Goal: Find specific page/section

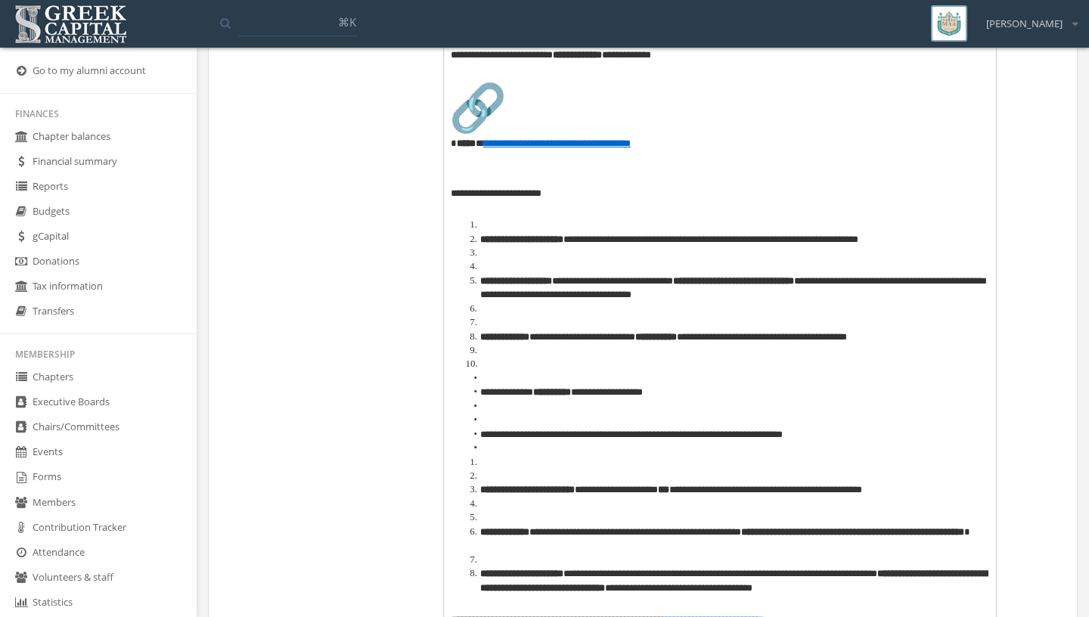
scroll to position [270, 0]
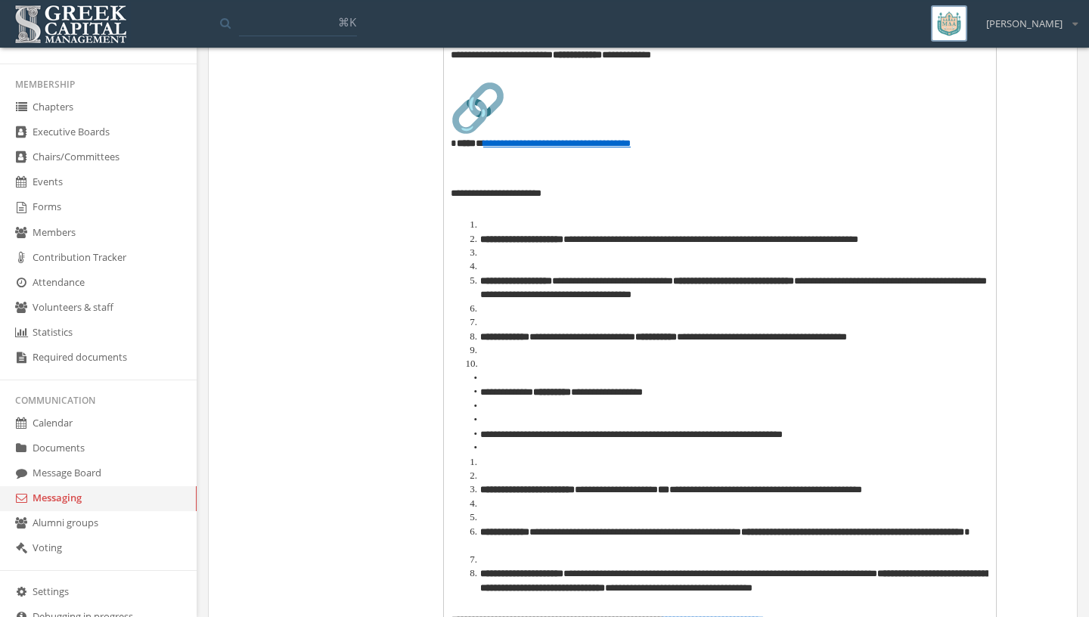
click at [81, 116] on link "Chapters" at bounding box center [98, 107] width 197 height 25
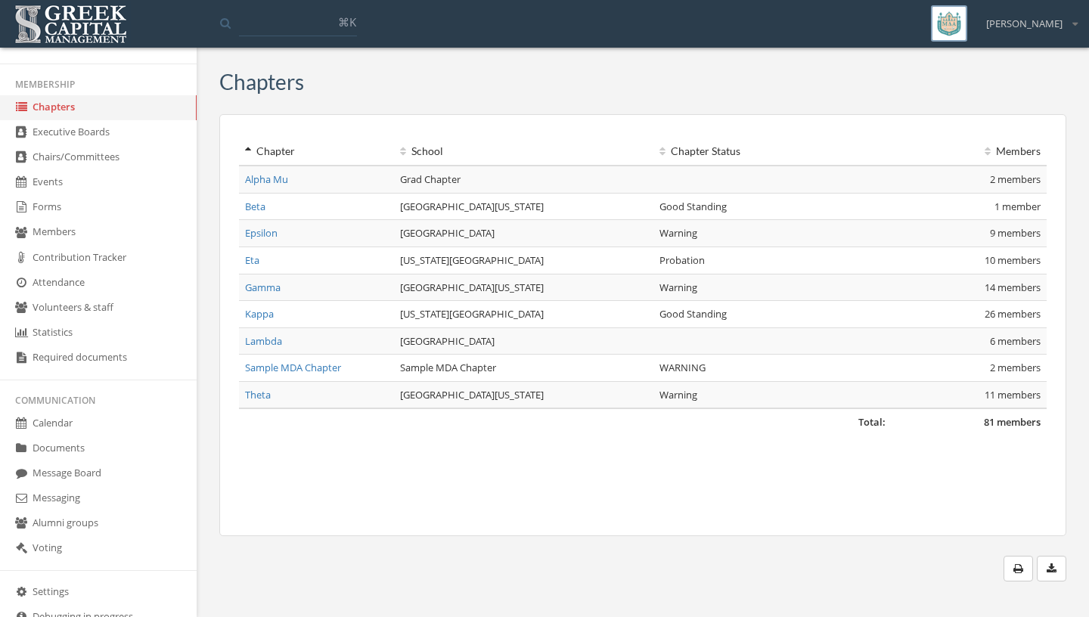
click at [256, 266] on link "Eta" at bounding box center [252, 260] width 14 height 14
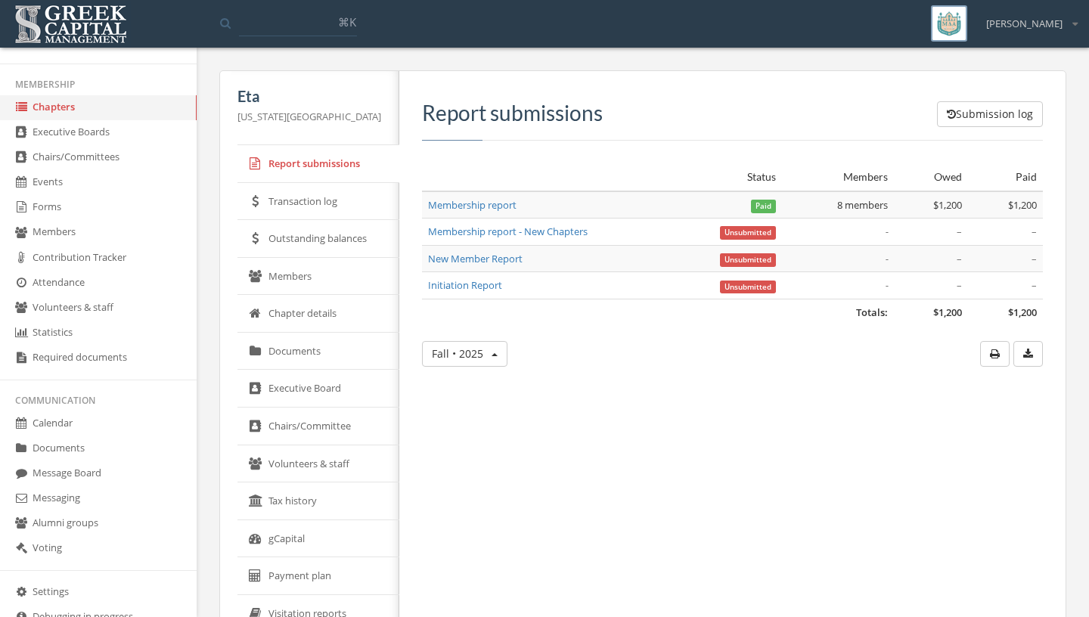
click at [300, 272] on link "Members" at bounding box center [319, 277] width 162 height 38
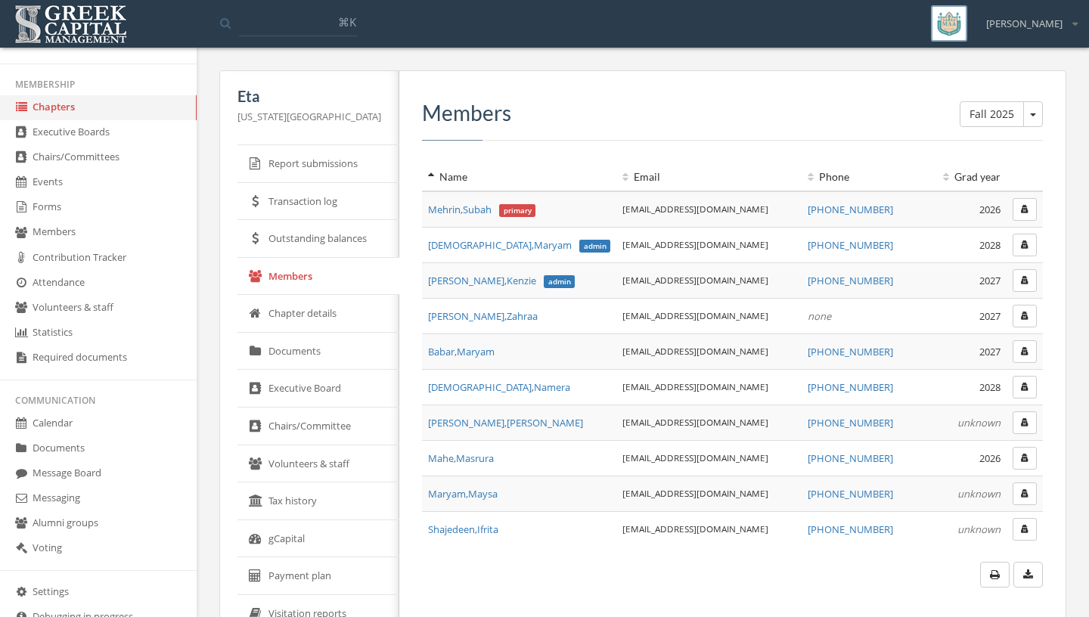
click at [1024, 210] on icon "button" at bounding box center [1025, 209] width 8 height 9
